Goal: Transaction & Acquisition: Purchase product/service

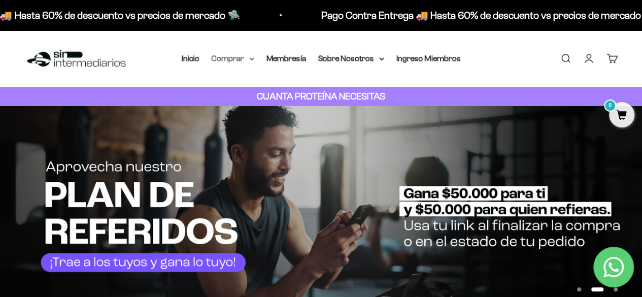
click at [245, 60] on summary "Comprar" at bounding box center [233, 58] width 43 height 13
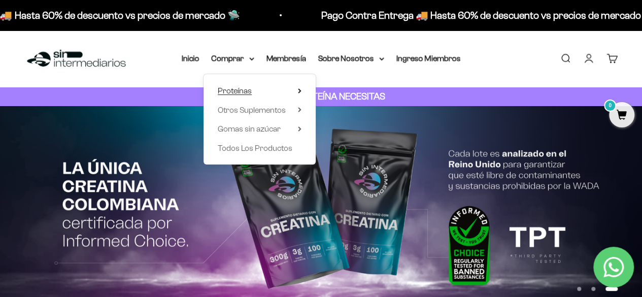
click at [261, 88] on summary "Proteínas" at bounding box center [260, 90] width 84 height 13
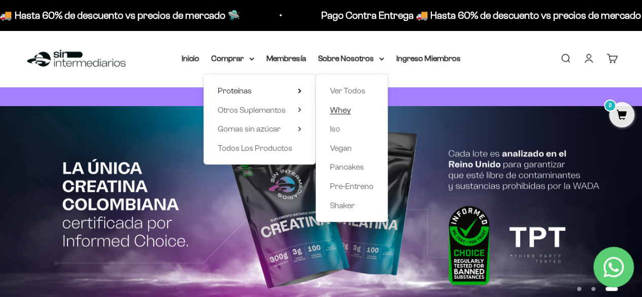
click at [357, 107] on link "Whey" at bounding box center [352, 110] width 44 height 13
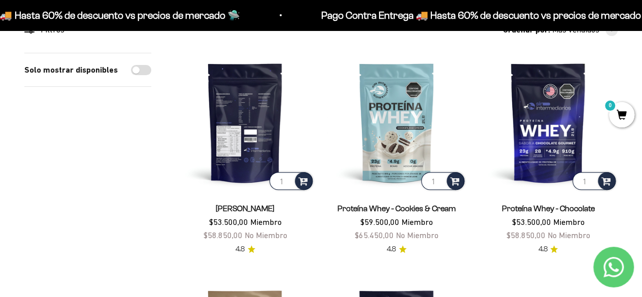
scroll to position [102, 0]
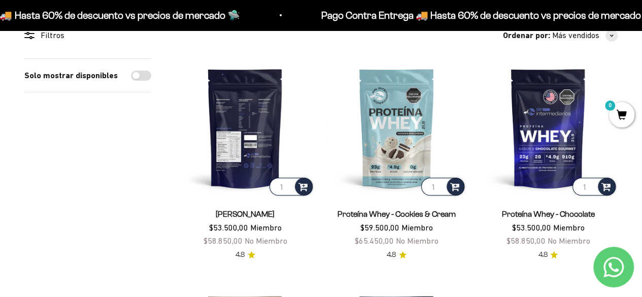
click at [264, 147] on img at bounding box center [245, 127] width 139 height 139
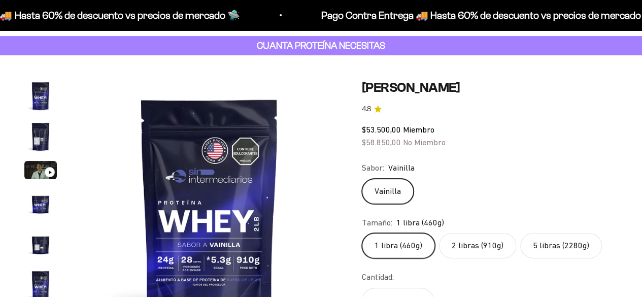
scroll to position [0, 1311]
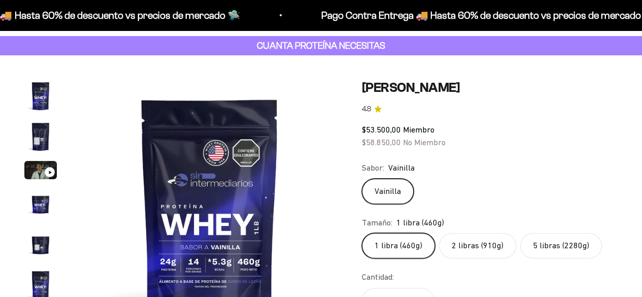
click at [474, 245] on label "2 libras (910g)" at bounding box center [477, 245] width 77 height 25
click at [362, 233] on input "2 libras (910g)" at bounding box center [362, 233] width 1 height 1
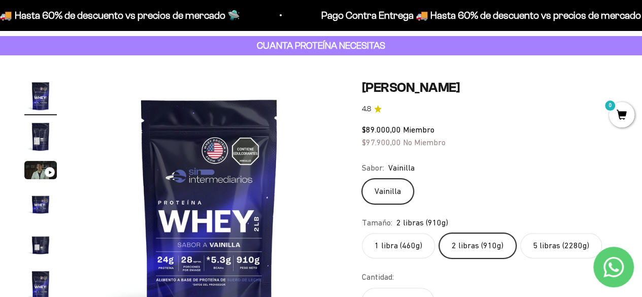
scroll to position [102, 0]
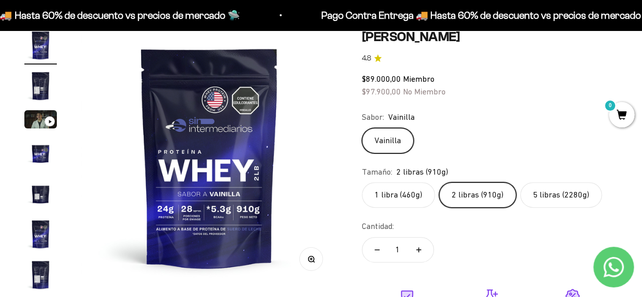
click at [573, 199] on label "5 libras (2280g)" at bounding box center [562, 194] width 82 height 25
click at [362, 182] on input "5 libras (2280g)" at bounding box center [362, 182] width 1 height 1
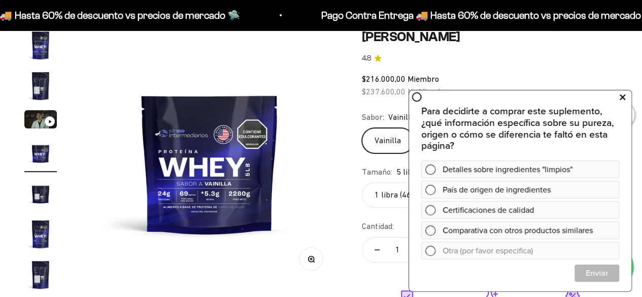
drag, startPoint x: 622, startPoint y: 96, endPoint x: 1018, endPoint y: 177, distance: 404.3
click at [622, 96] on icon at bounding box center [623, 96] width 6 height 13
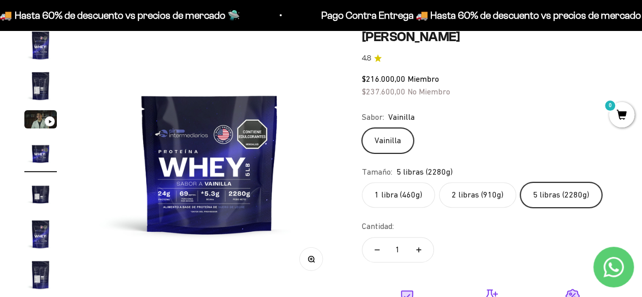
scroll to position [152, 0]
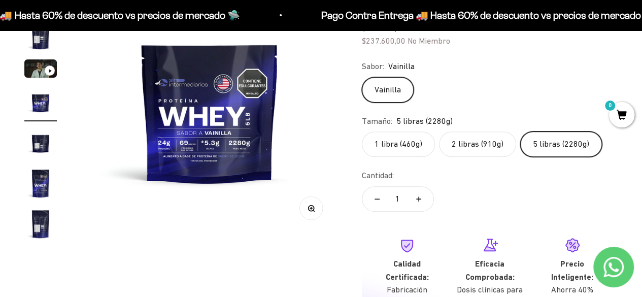
click at [471, 147] on label "2 libras (910g)" at bounding box center [477, 144] width 77 height 25
click at [362, 132] on input "2 libras (910g)" at bounding box center [362, 131] width 1 height 1
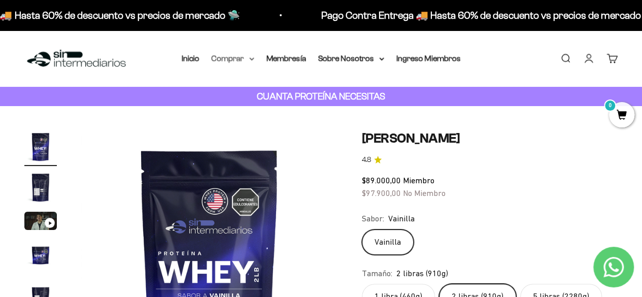
click at [238, 61] on summary "Comprar" at bounding box center [233, 58] width 43 height 13
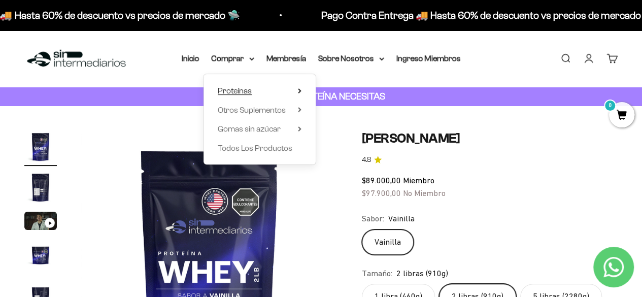
click at [241, 89] on span "Proteínas" at bounding box center [235, 90] width 34 height 9
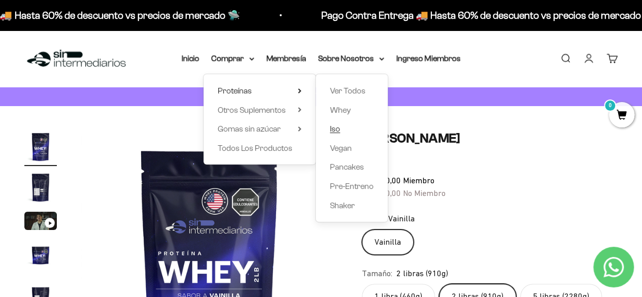
click at [334, 130] on span "Iso" at bounding box center [335, 128] width 10 height 9
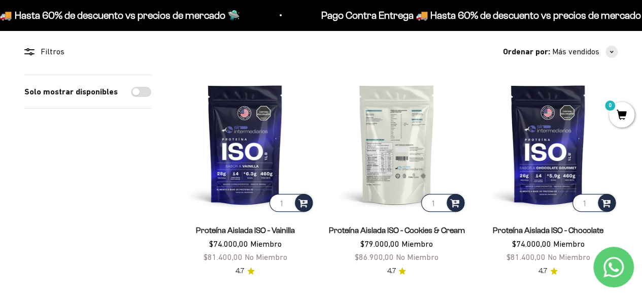
scroll to position [102, 0]
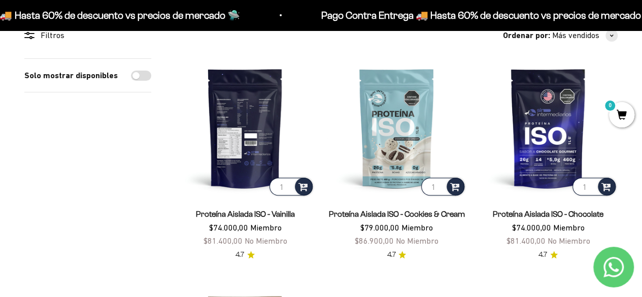
click at [251, 114] on img at bounding box center [245, 127] width 139 height 139
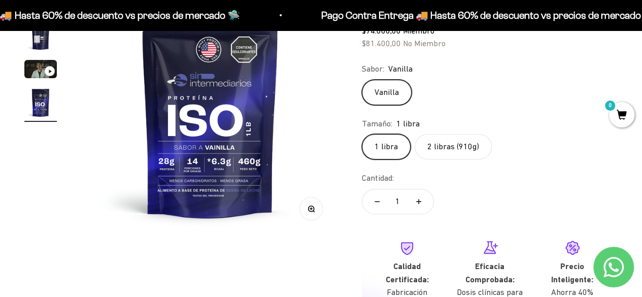
scroll to position [152, 0]
click at [456, 145] on label "2 libras (910g)" at bounding box center [453, 146] width 77 height 25
click at [362, 134] on input "2 libras (910g)" at bounding box center [362, 133] width 1 height 1
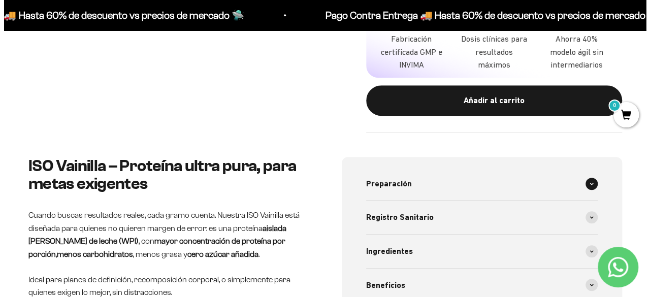
scroll to position [406, 0]
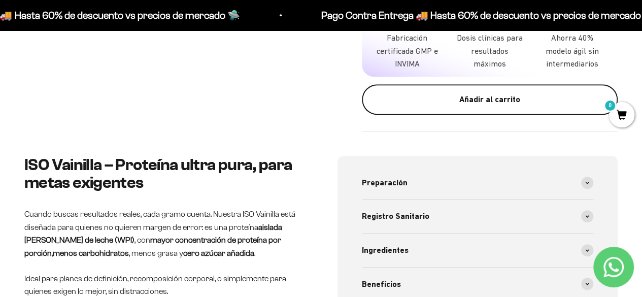
click at [489, 106] on div "Añadir al carrito" at bounding box center [489, 99] width 215 height 13
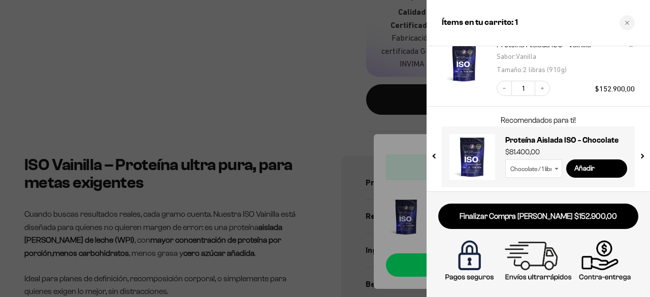
scroll to position [77, 0]
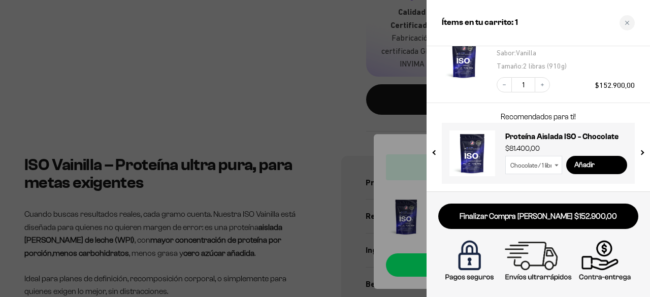
click at [642, 152] on button "next slide / item" at bounding box center [641, 150] width 9 height 61
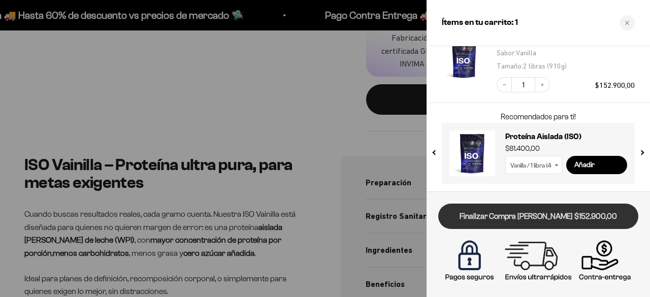
click at [565, 213] on link "Finalizar Compra [PERSON_NAME] $152.900,00" at bounding box center [538, 217] width 200 height 26
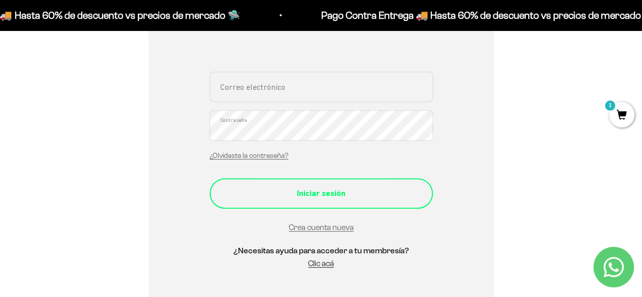
scroll to position [203, 0]
click at [320, 190] on div "Iniciar sesión" at bounding box center [321, 192] width 183 height 13
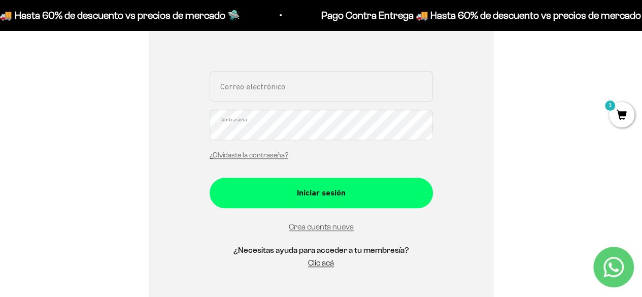
click at [275, 87] on input "Correo electrónico" at bounding box center [321, 86] width 223 height 30
type input "[EMAIL_ADDRESS][DOMAIN_NAME]"
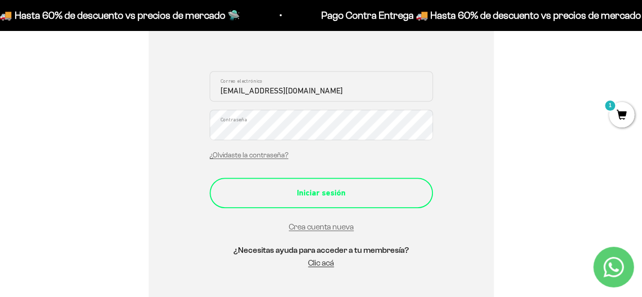
click at [348, 194] on div "Iniciar sesión" at bounding box center [321, 192] width 183 height 13
click at [360, 184] on button "Iniciar sesión" at bounding box center [321, 193] width 223 height 30
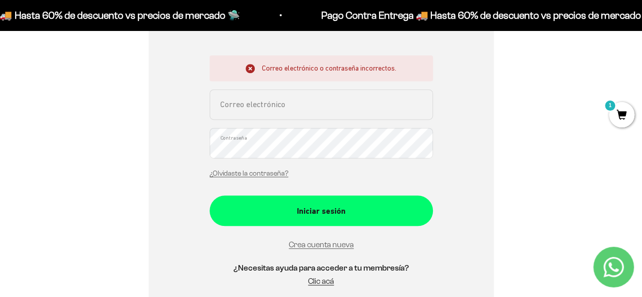
scroll to position [203, 0]
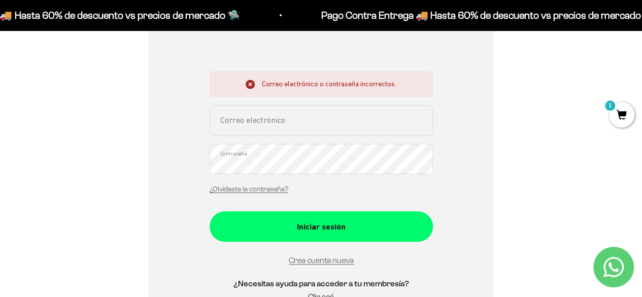
click at [306, 122] on input "Correo electrónico" at bounding box center [321, 120] width 223 height 30
type input "[EMAIL_ADDRESS][DOMAIN_NAME]"
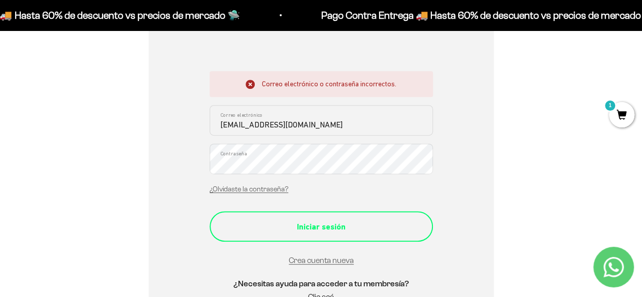
click at [343, 226] on div "Iniciar sesión" at bounding box center [321, 226] width 183 height 13
